Goal: Use online tool/utility: Use online tool/utility

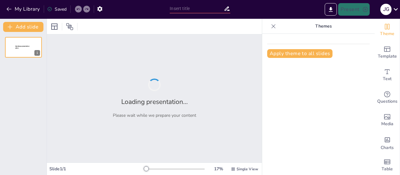
type input "«Донеччина в боротьбі: Від нацистської окупації до сьогодні»"
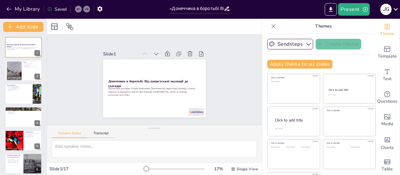
checkbox input "true"
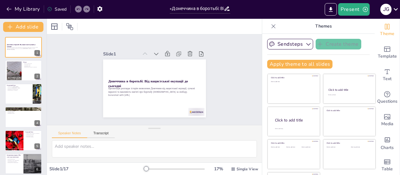
checkbox input "true"
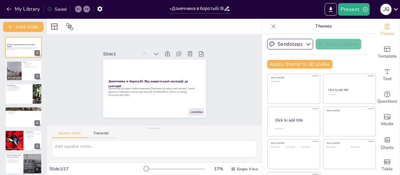
checkbox input "true"
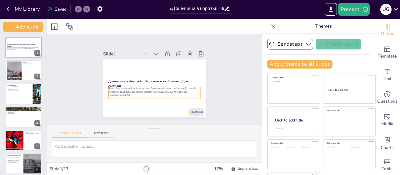
checkbox input "true"
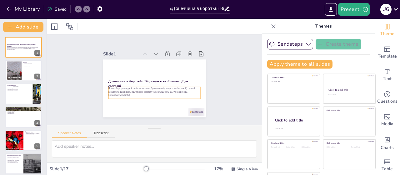
checkbox input "true"
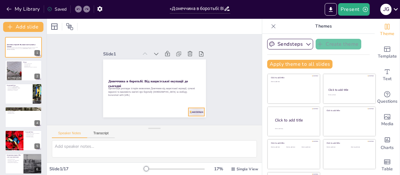
checkbox input "true"
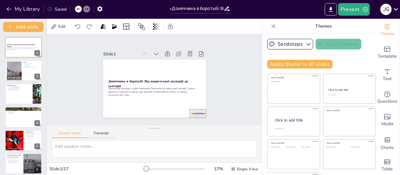
click at [187, 116] on div at bounding box center [189, 121] width 17 height 11
checkbox input "true"
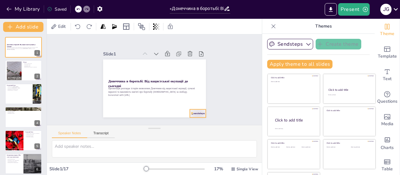
checkbox input "true"
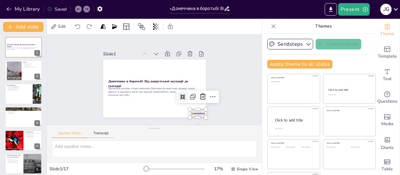
checkbox input "true"
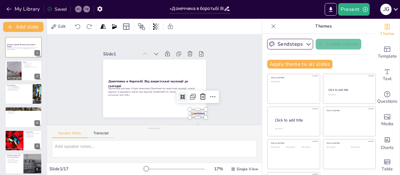
checkbox input "true"
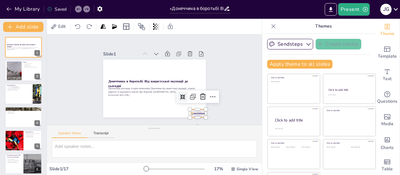
checkbox input "true"
click at [195, 99] on div at bounding box center [200, 101] width 11 height 11
checkbox input "true"
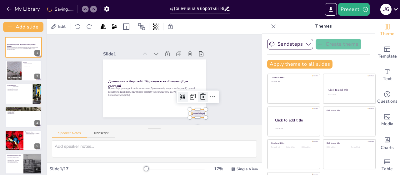
checkbox input "true"
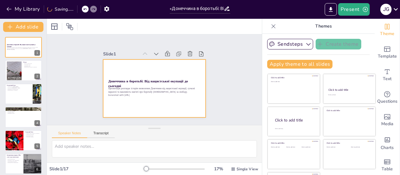
checkbox input "true"
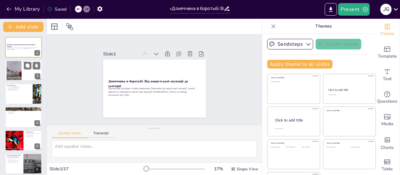
checkbox input "true"
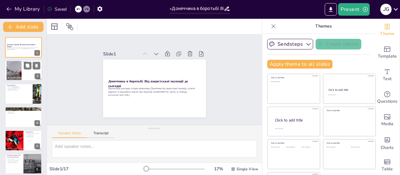
checkbox input "true"
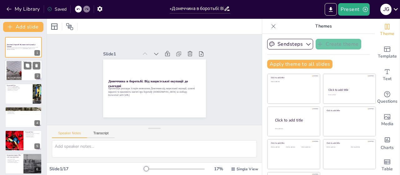
click at [40, 69] on div at bounding box center [32, 65] width 17 height 7
type textarea "Lorem ip dolor sit am cons adipisci elitseddo eiusmod t incid. Utlaboree dol ma…"
checkbox input "true"
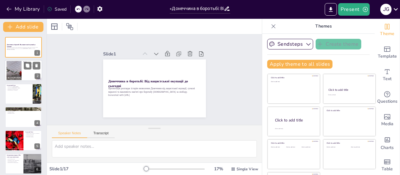
checkbox input "true"
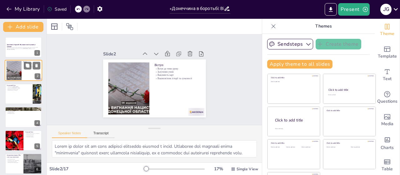
checkbox input "true"
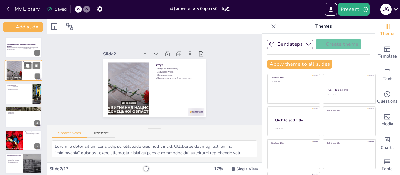
checkbox input "true"
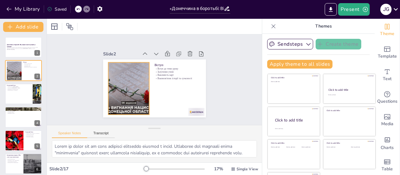
checkbox input "true"
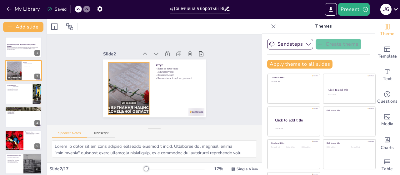
checkbox input "true"
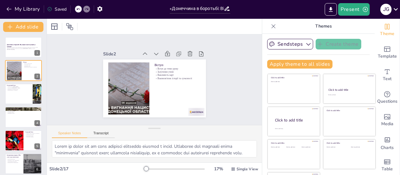
checkbox input "true"
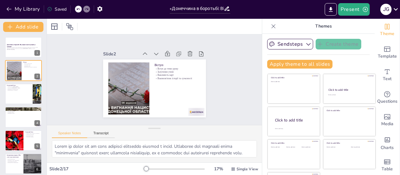
checkbox input "true"
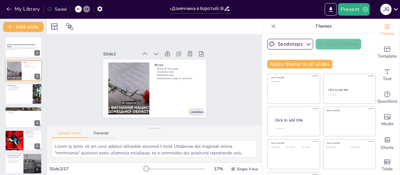
checkbox input "true"
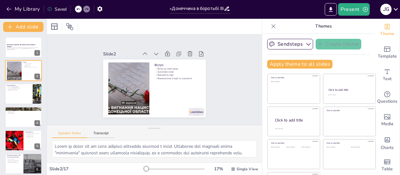
checkbox input "true"
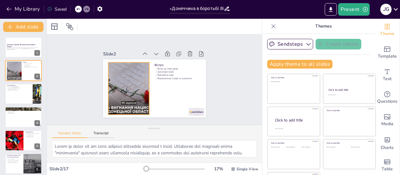
checkbox input "true"
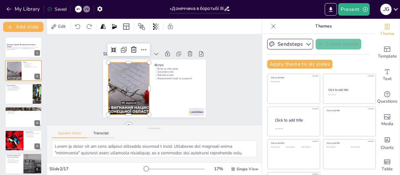
click at [126, 90] on div at bounding box center [129, 88] width 78 height 52
checkbox input "true"
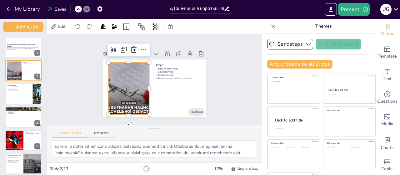
checkbox input "true"
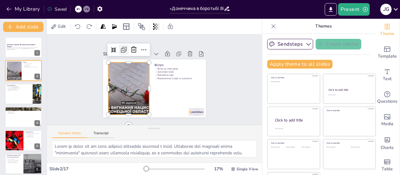
checkbox input "true"
click at [114, 47] on icon at bounding box center [116, 45] width 5 height 5
checkbox input "true"
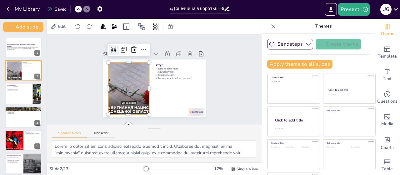
checkbox input "true"
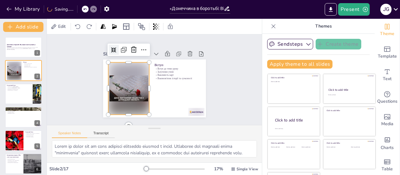
click at [111, 47] on icon at bounding box center [113, 49] width 5 height 5
checkbox input "true"
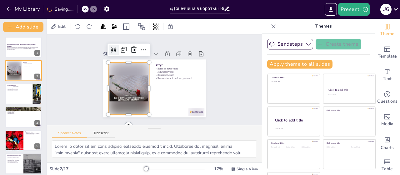
checkbox input "true"
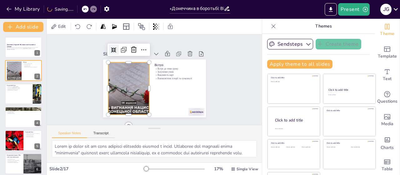
click at [111, 47] on icon at bounding box center [113, 49] width 5 height 5
checkbox input "true"
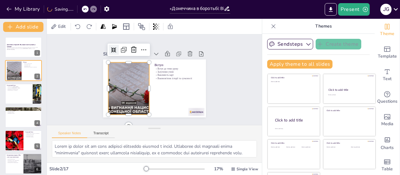
checkbox input "true"
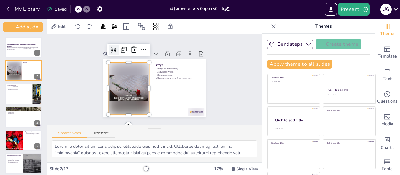
checkbox input "true"
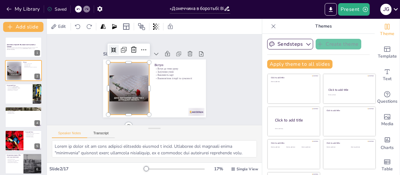
checkbox input "true"
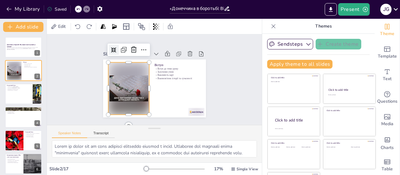
checkbox input "true"
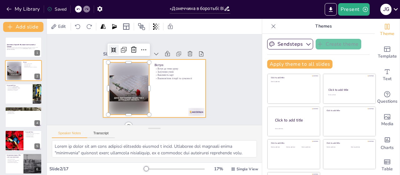
checkbox input "true"
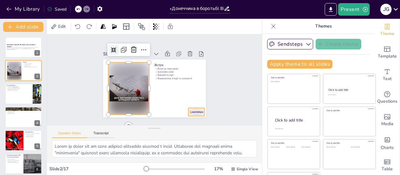
checkbox input "true"
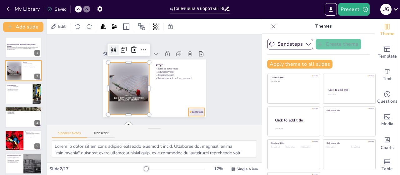
checkbox input "true"
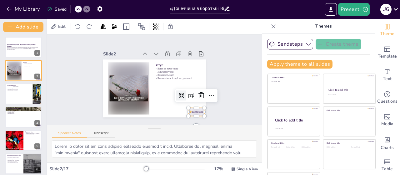
click at [181, 106] on div "Вступ Вступ до теми уроку Залучення учнів Важливість карт Взаємозв'язок історії…" at bounding box center [154, 88] width 103 height 58
checkbox input "true"
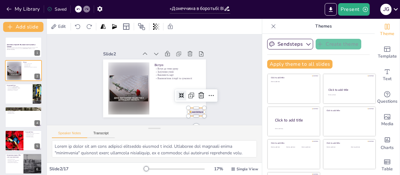
checkbox input "true"
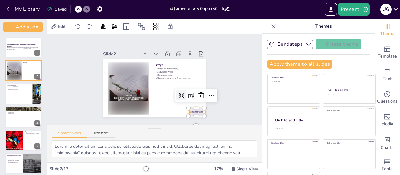
checkbox input "true"
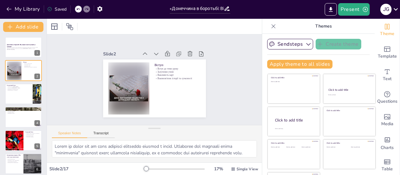
checkbox input "true"
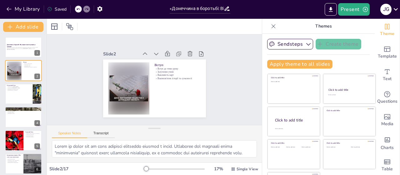
checkbox input "true"
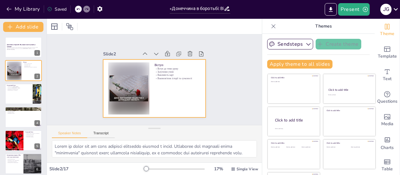
checkbox input "true"
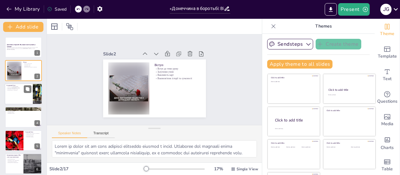
click at [29, 97] on div at bounding box center [23, 93] width 37 height 21
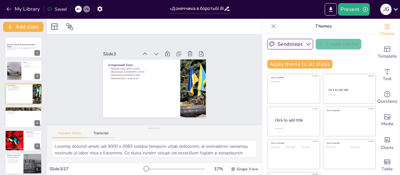
scroll to position [26, 0]
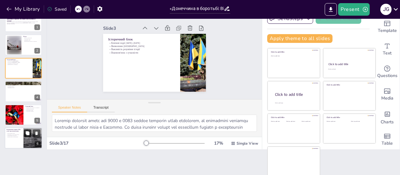
click at [26, 131] on icon at bounding box center [27, 133] width 4 height 4
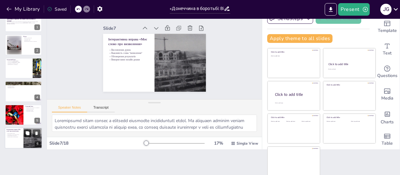
scroll to position [83, 0]
